Goal: Check status

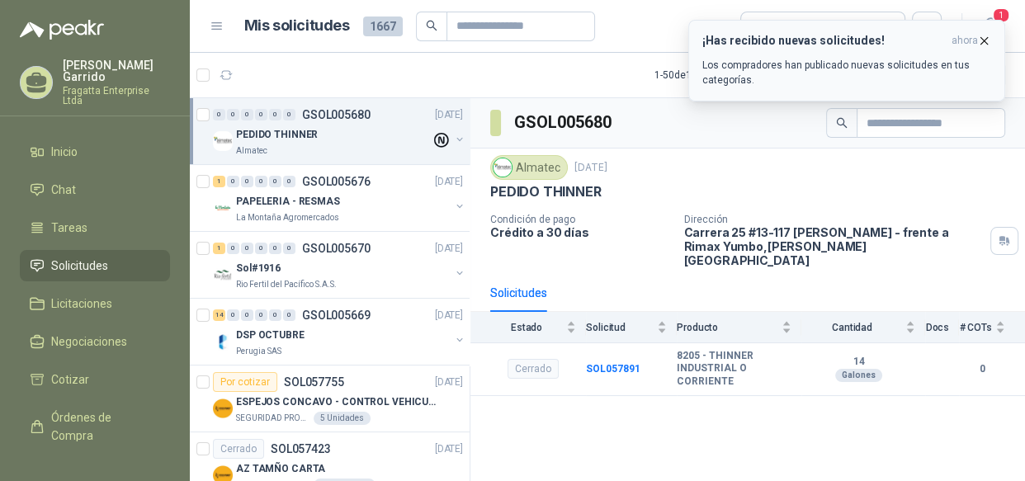
click at [982, 40] on icon "button" at bounding box center [984, 41] width 14 height 14
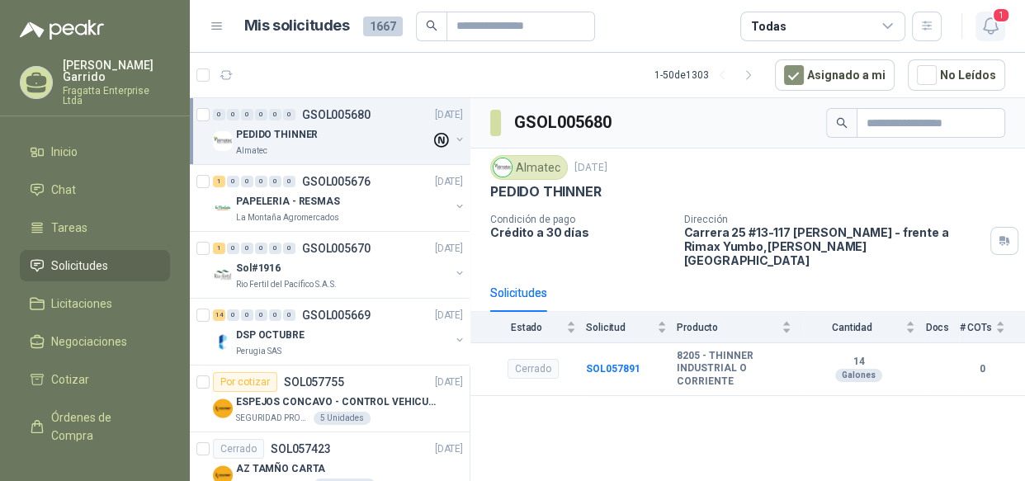
click at [987, 26] on icon "button" at bounding box center [990, 26] width 21 height 21
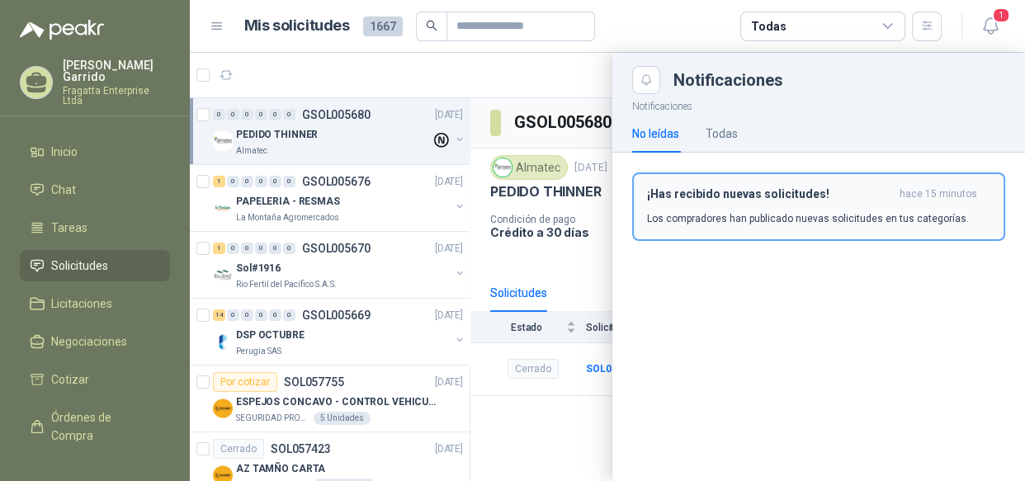
click at [727, 205] on div "¡Has recibido nuevas solicitudes! hace 15 minutos Los compradores han publicado…" at bounding box center [818, 206] width 343 height 39
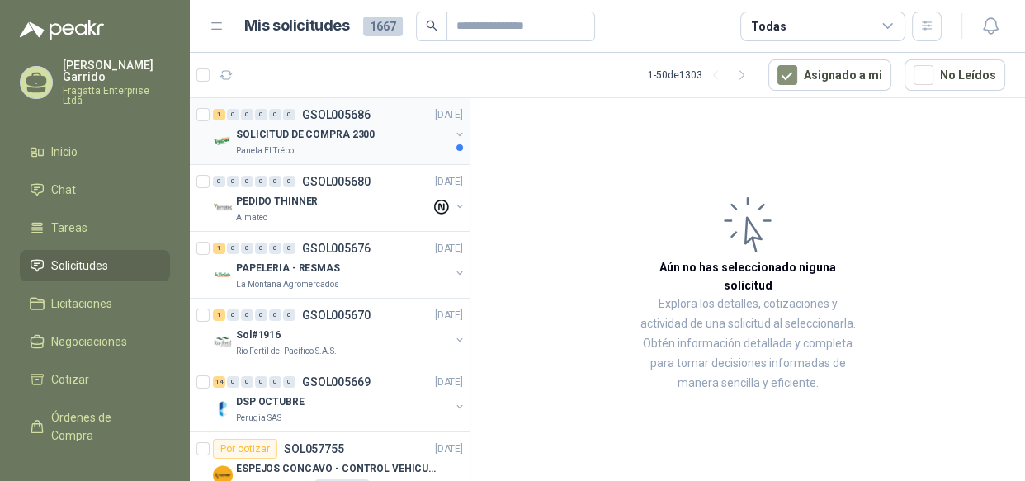
click at [322, 148] on div "Panela El Trébol" at bounding box center [343, 150] width 214 height 13
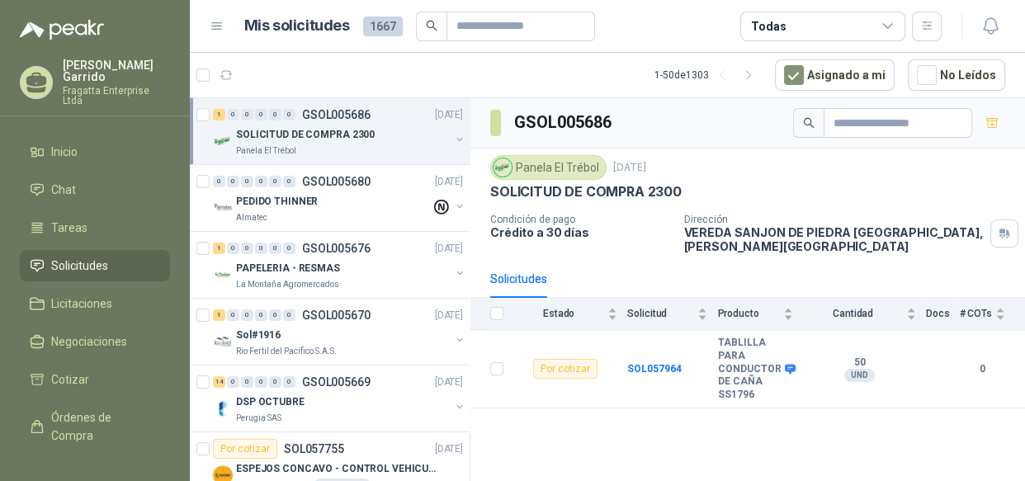
click at [874, 28] on div "Todas" at bounding box center [822, 27] width 165 height 30
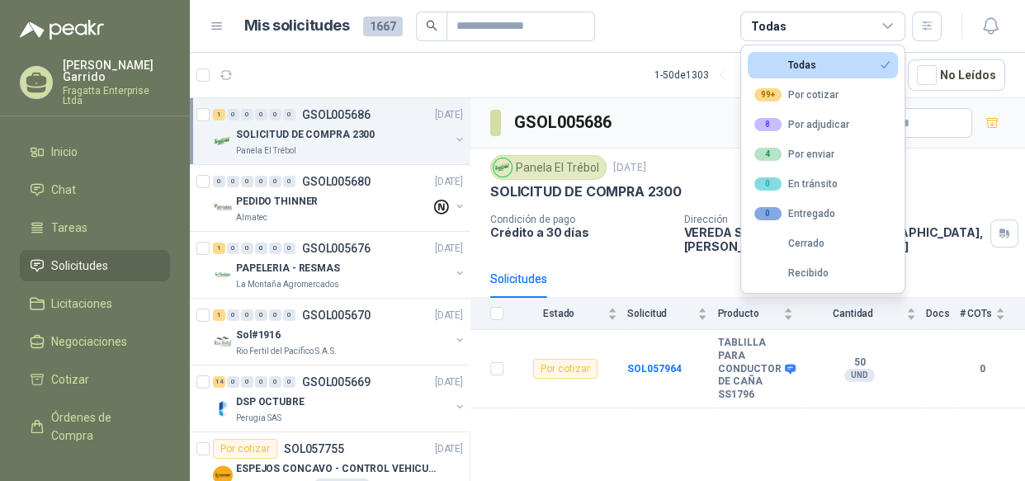
click at [874, 28] on div "Todas" at bounding box center [822, 27] width 165 height 30
